Goal: Task Accomplishment & Management: Use online tool/utility

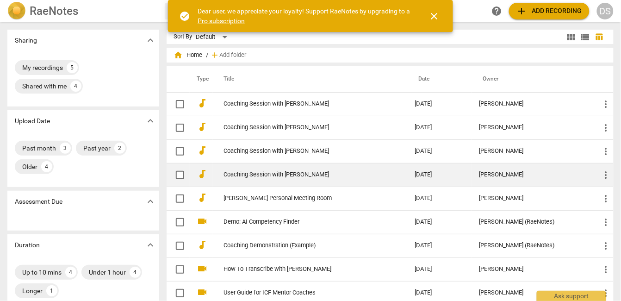
click at [179, 174] on input "checkbox" at bounding box center [179, 174] width 19 height 11
checkbox input "false"
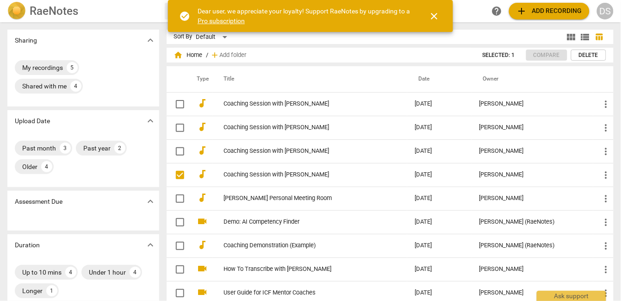
click at [584, 55] on span "Delete" at bounding box center [588, 55] width 19 height 8
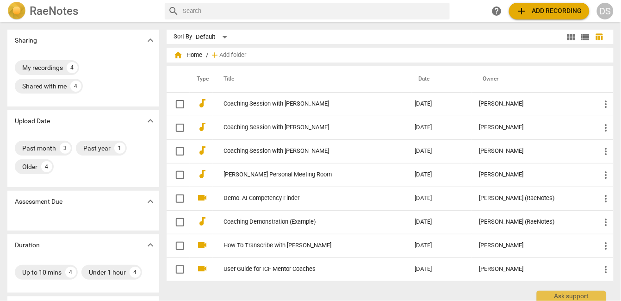
click at [539, 12] on span "add Add recording" at bounding box center [549, 11] width 66 height 11
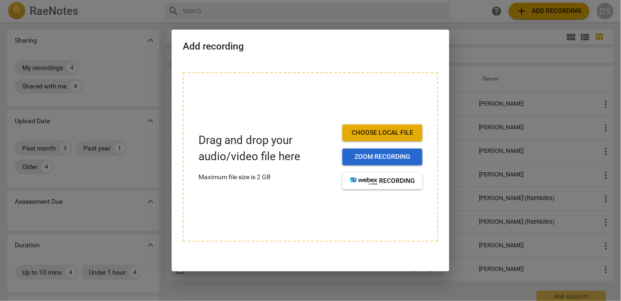
click at [373, 152] on button "Zoom recording" at bounding box center [382, 156] width 80 height 17
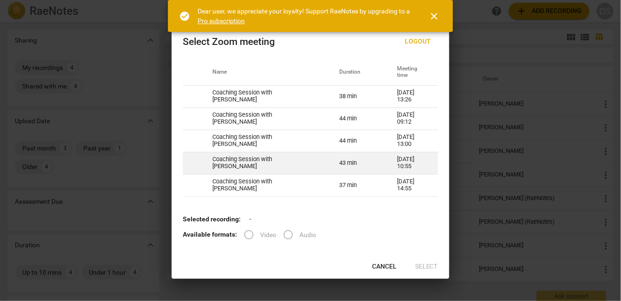
click at [246, 165] on td "Coaching Session with Cory F" at bounding box center [264, 163] width 127 height 22
radio input "true"
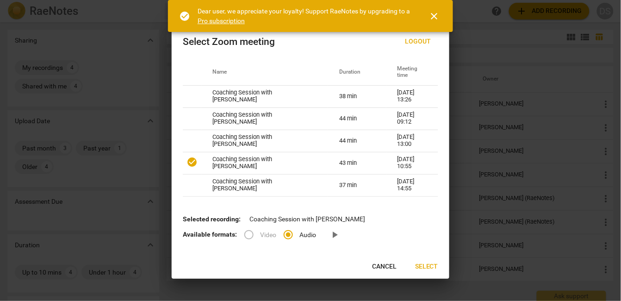
click at [429, 269] on span "Select" at bounding box center [426, 266] width 23 height 9
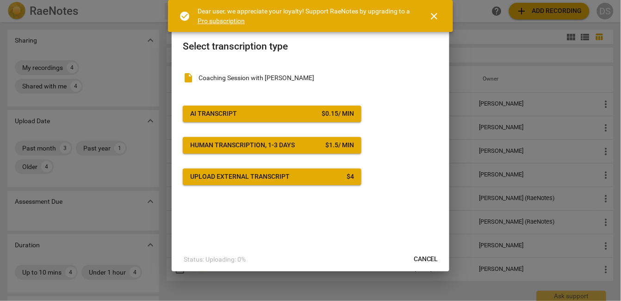
click at [436, 14] on span "close" at bounding box center [434, 16] width 11 height 11
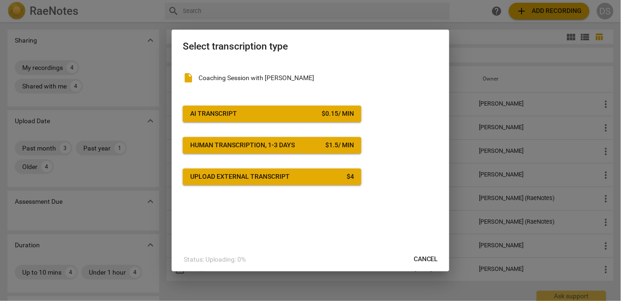
click at [426, 258] on span "Cancel" at bounding box center [425, 258] width 25 height 9
click at [118, 49] on div at bounding box center [310, 150] width 621 height 301
click at [145, 41] on div at bounding box center [310, 150] width 621 height 301
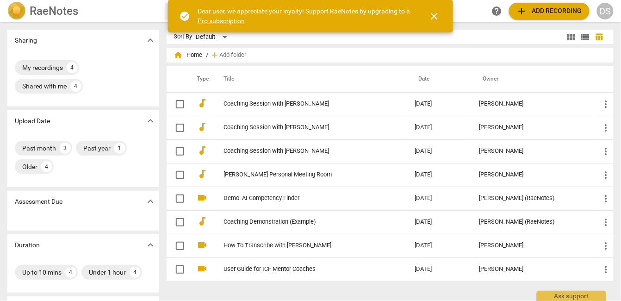
click at [433, 16] on span "close" at bounding box center [434, 16] width 11 height 11
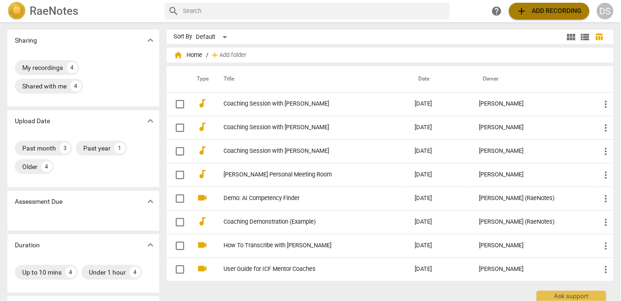
click at [551, 9] on span "add Add recording" at bounding box center [549, 11] width 66 height 11
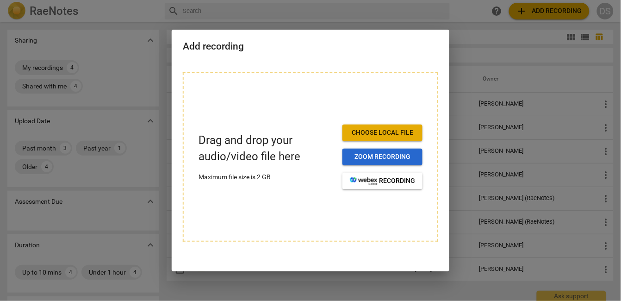
click at [367, 158] on span "Zoom recording" at bounding box center [382, 156] width 65 height 9
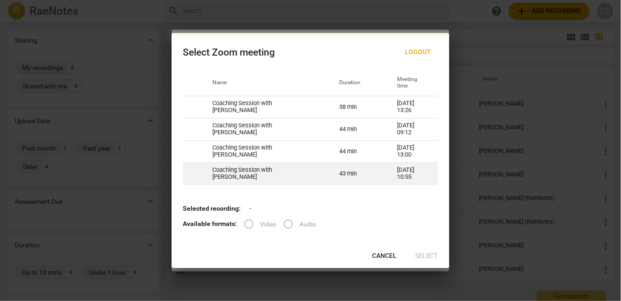
click at [243, 175] on td "Coaching Session with Cory F" at bounding box center [264, 173] width 127 height 22
radio input "true"
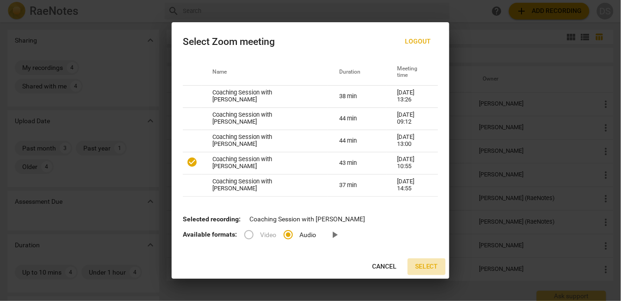
click at [423, 266] on span "Select" at bounding box center [426, 266] width 23 height 9
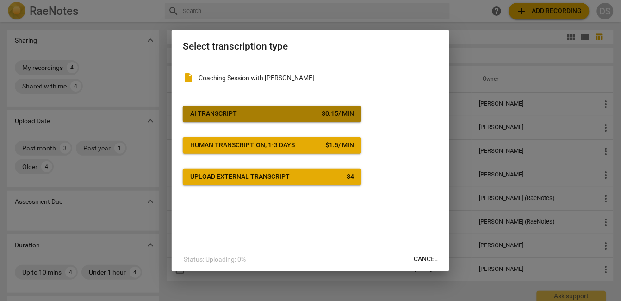
click at [302, 117] on span "AI Transcript $ 0.15 / min" at bounding box center [272, 113] width 164 height 9
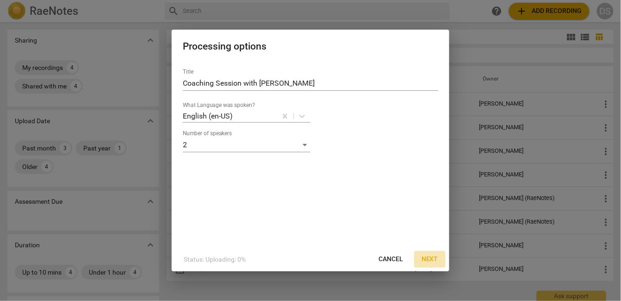
click at [431, 259] on span "Next" at bounding box center [429, 258] width 17 height 9
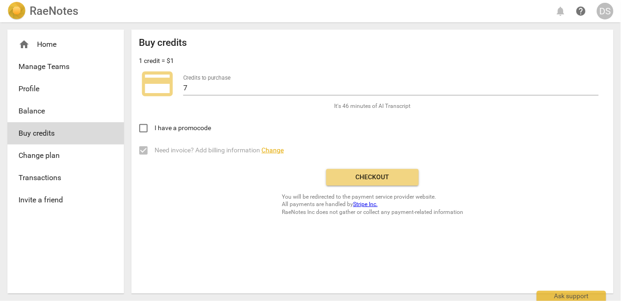
click at [352, 174] on span "Checkout" at bounding box center [372, 176] width 78 height 9
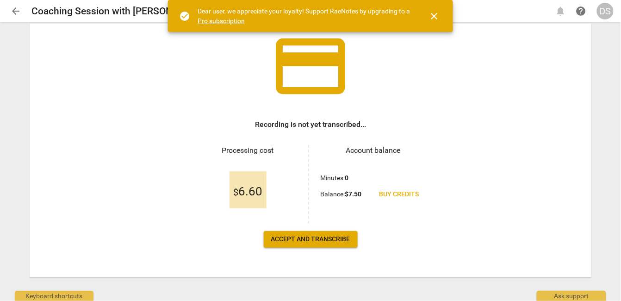
scroll to position [64, 0]
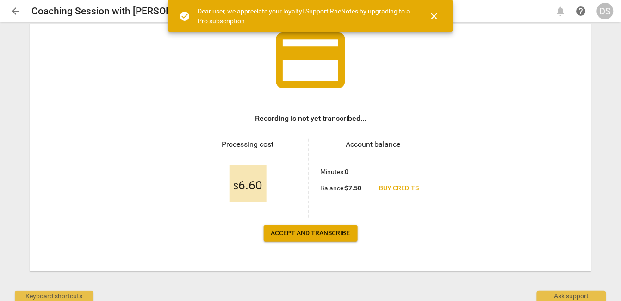
click at [303, 240] on button "Accept and transcribe" at bounding box center [311, 233] width 94 height 17
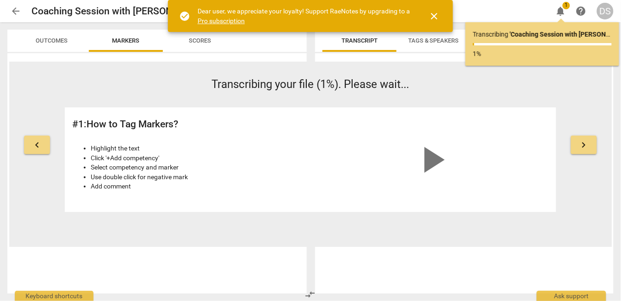
click at [585, 145] on span "keyboard_arrow_right" at bounding box center [583, 144] width 11 height 11
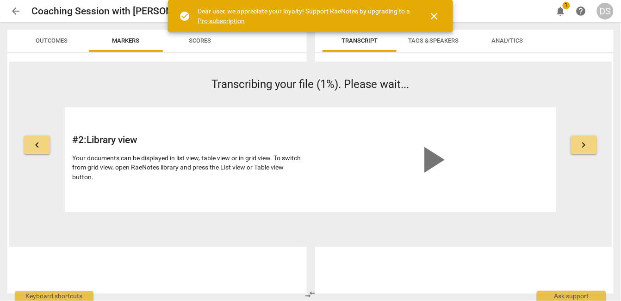
click at [581, 143] on span "keyboard_arrow_right" at bounding box center [583, 144] width 11 height 11
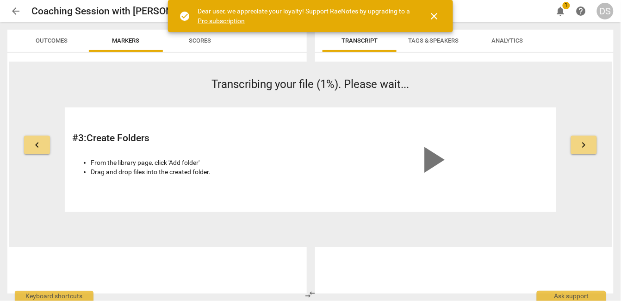
click at [581, 143] on span "keyboard_arrow_right" at bounding box center [583, 144] width 11 height 11
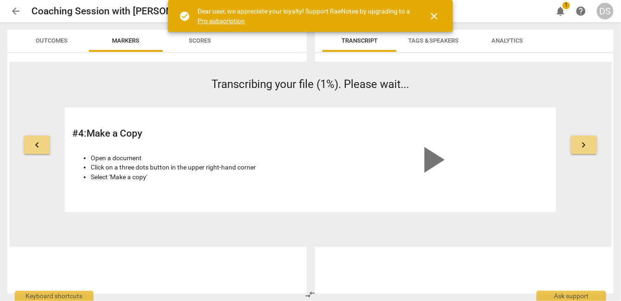
click at [581, 143] on span "keyboard_arrow_right" at bounding box center [583, 144] width 11 height 11
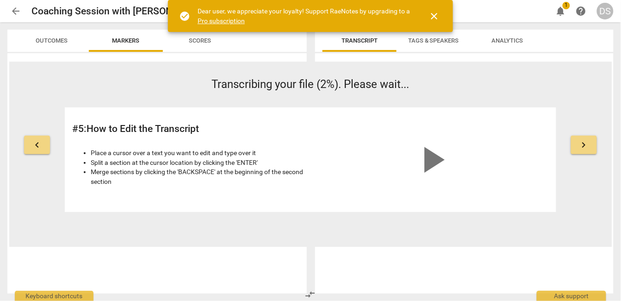
click at [583, 145] on span "keyboard_arrow_right" at bounding box center [583, 144] width 11 height 11
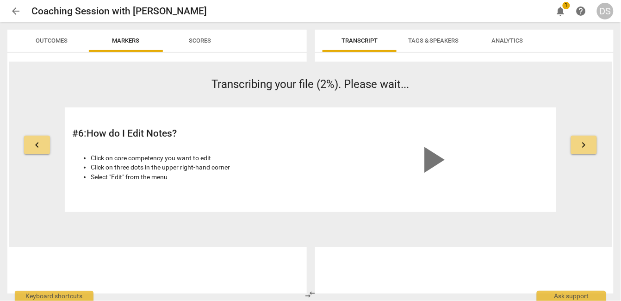
click at [587, 148] on span "keyboard_arrow_right" at bounding box center [583, 144] width 11 height 11
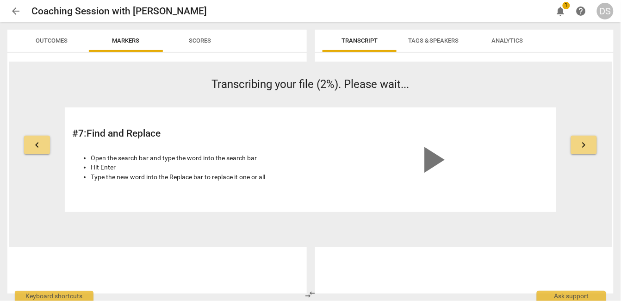
click at [583, 145] on span "keyboard_arrow_right" at bounding box center [583, 144] width 11 height 11
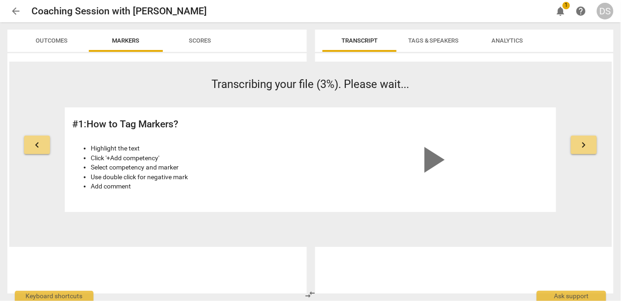
click at [583, 145] on span "keyboard_arrow_right" at bounding box center [583, 144] width 11 height 11
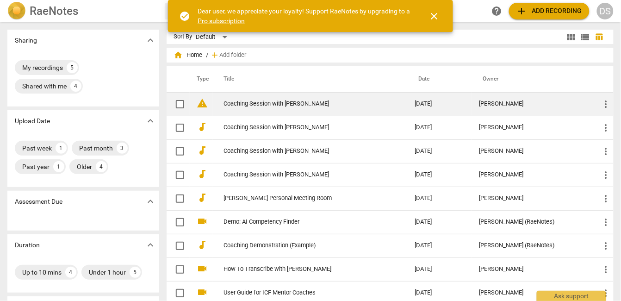
click at [290, 104] on link "Coaching Session with [PERSON_NAME]" at bounding box center [303, 103] width 158 height 7
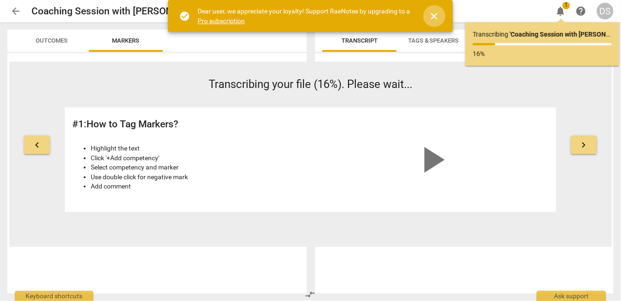
click at [434, 14] on span "close" at bounding box center [434, 16] width 11 height 11
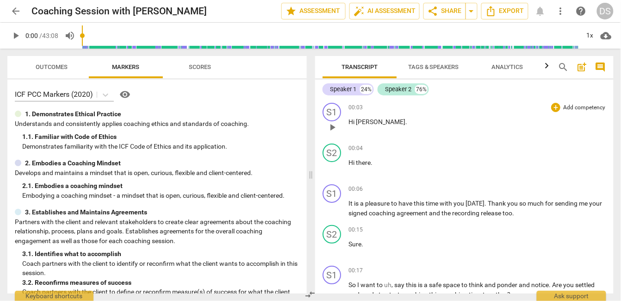
click at [368, 123] on span "[PERSON_NAME]" at bounding box center [380, 121] width 49 height 7
click at [394, 124] on p "Hi [PERSON_NAME] ." at bounding box center [477, 122] width 258 height 10
click at [355, 86] on div "Speaker 1" at bounding box center [343, 89] width 26 height 9
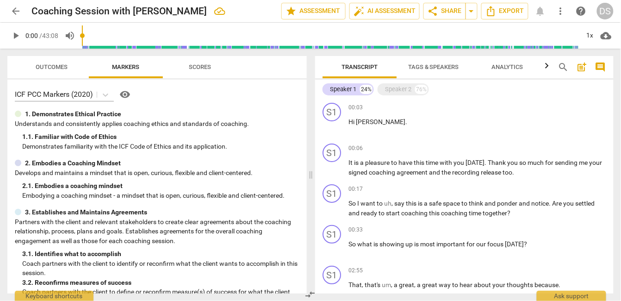
click at [436, 67] on span "Tags & Speakers" at bounding box center [433, 66] width 51 height 7
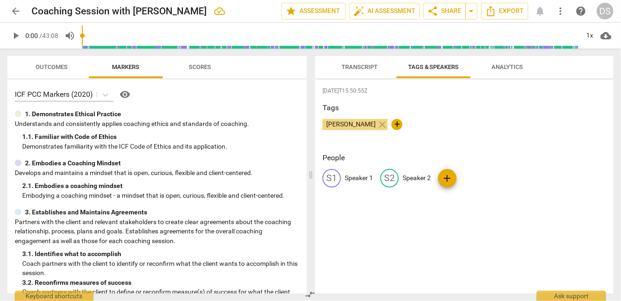
click at [335, 176] on div "S1" at bounding box center [331, 178] width 18 height 18
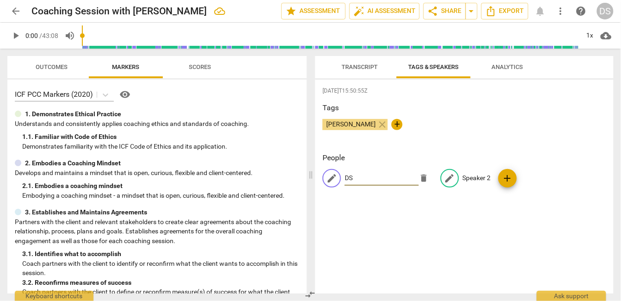
type input "DS"
click at [462, 176] on p "Speaker 2" at bounding box center [476, 178] width 28 height 10
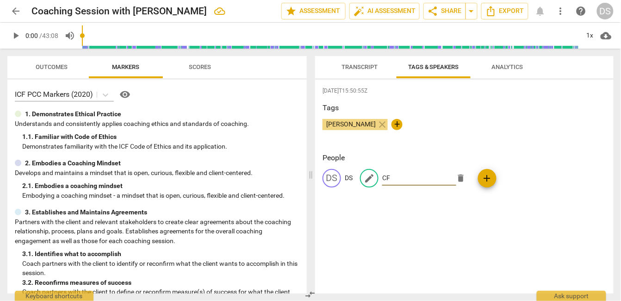
type input "CF"
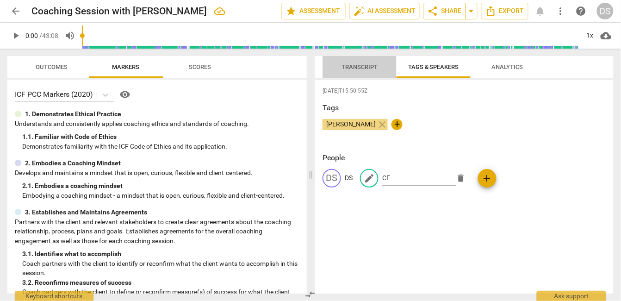
click at [364, 65] on span "Transcript" at bounding box center [359, 66] width 36 height 7
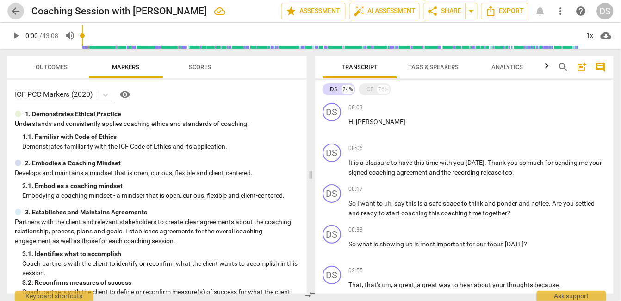
click at [16, 11] on span "arrow_back" at bounding box center [15, 11] width 11 height 11
